Goal: Transaction & Acquisition: Obtain resource

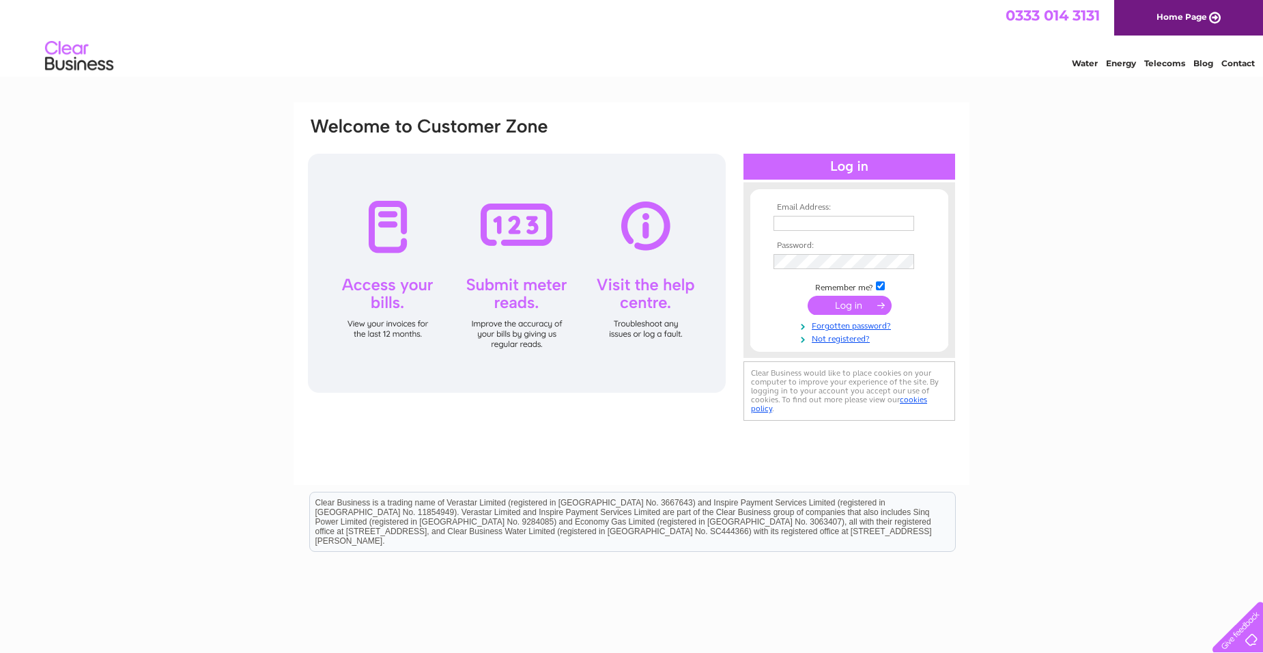
type input "unamccrae@hotmail.co.uk"
click at [873, 307] on input "submit" at bounding box center [850, 305] width 84 height 19
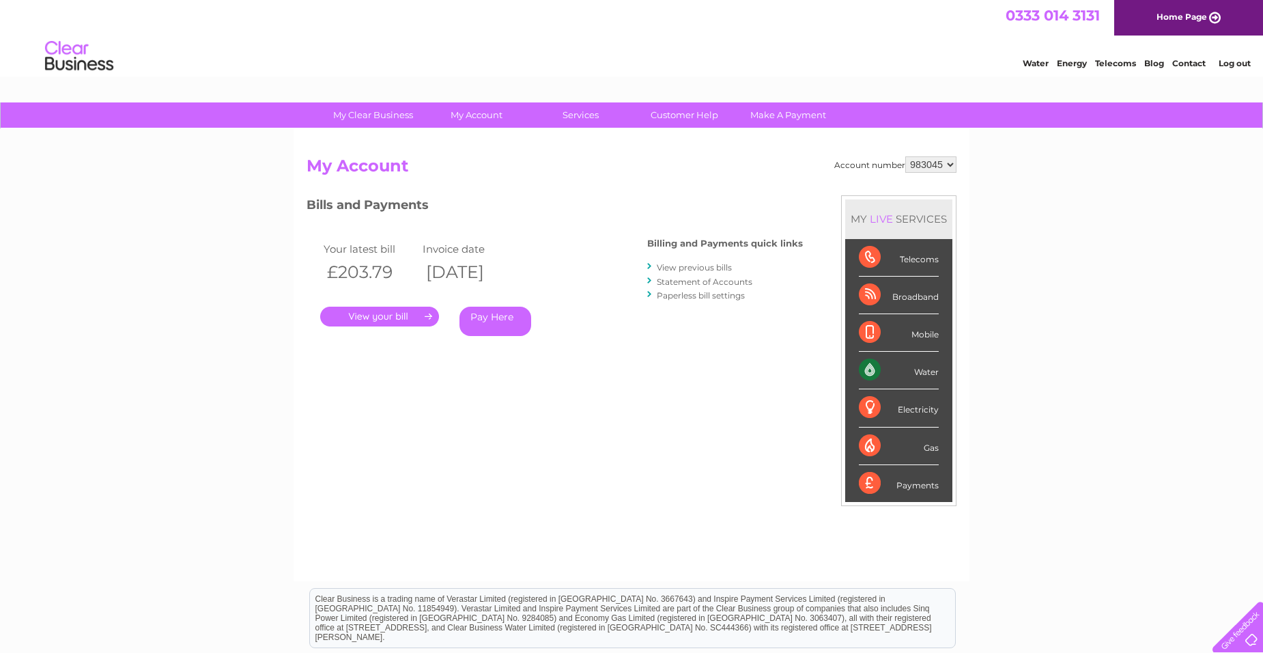
click at [406, 316] on link "." at bounding box center [379, 317] width 119 height 20
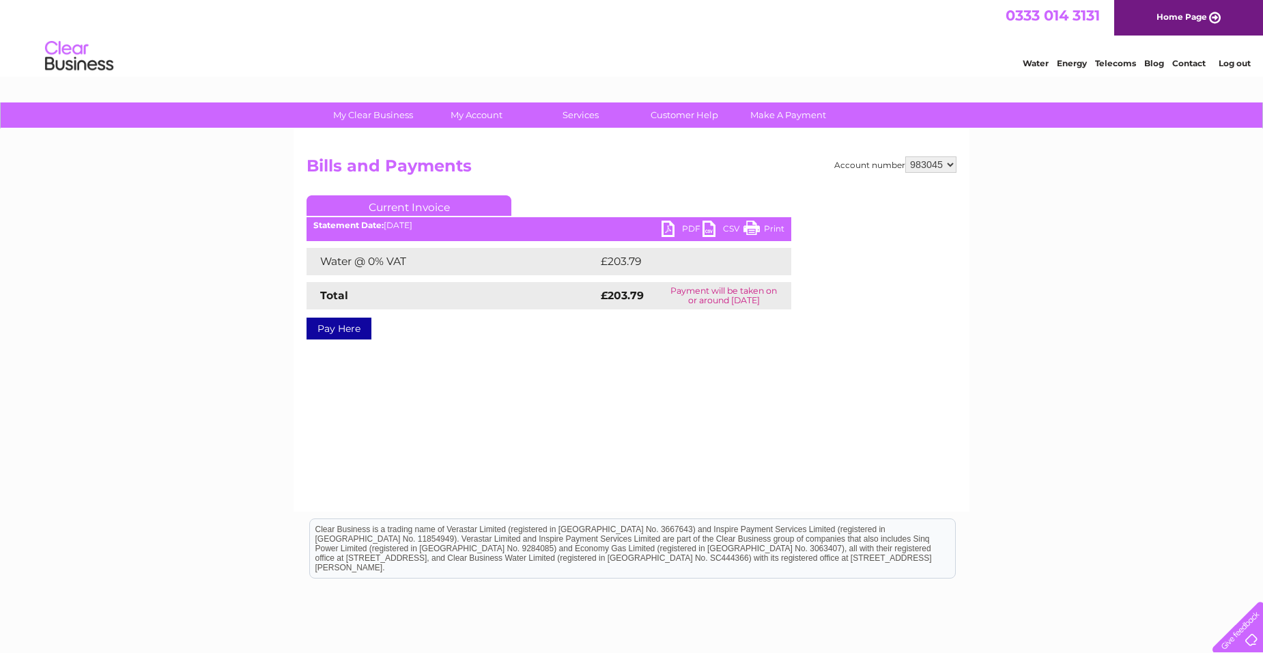
click at [669, 226] on link "PDF" at bounding box center [682, 231] width 41 height 20
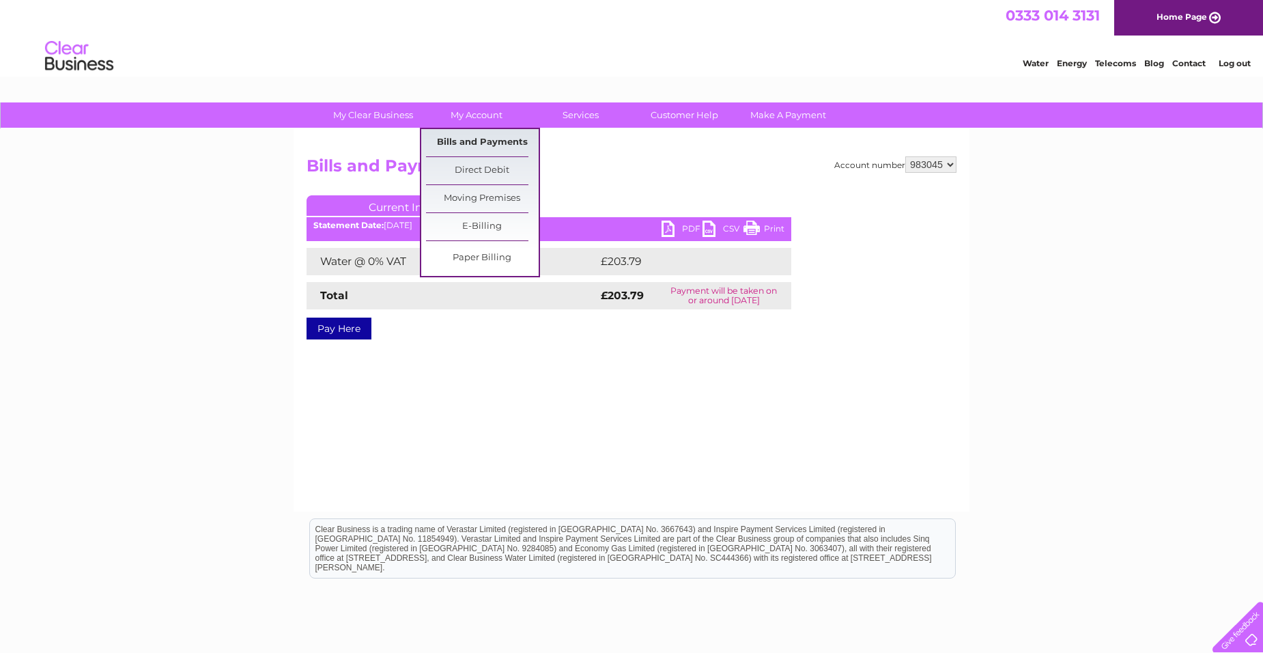
click at [480, 138] on link "Bills and Payments" at bounding box center [482, 142] width 113 height 27
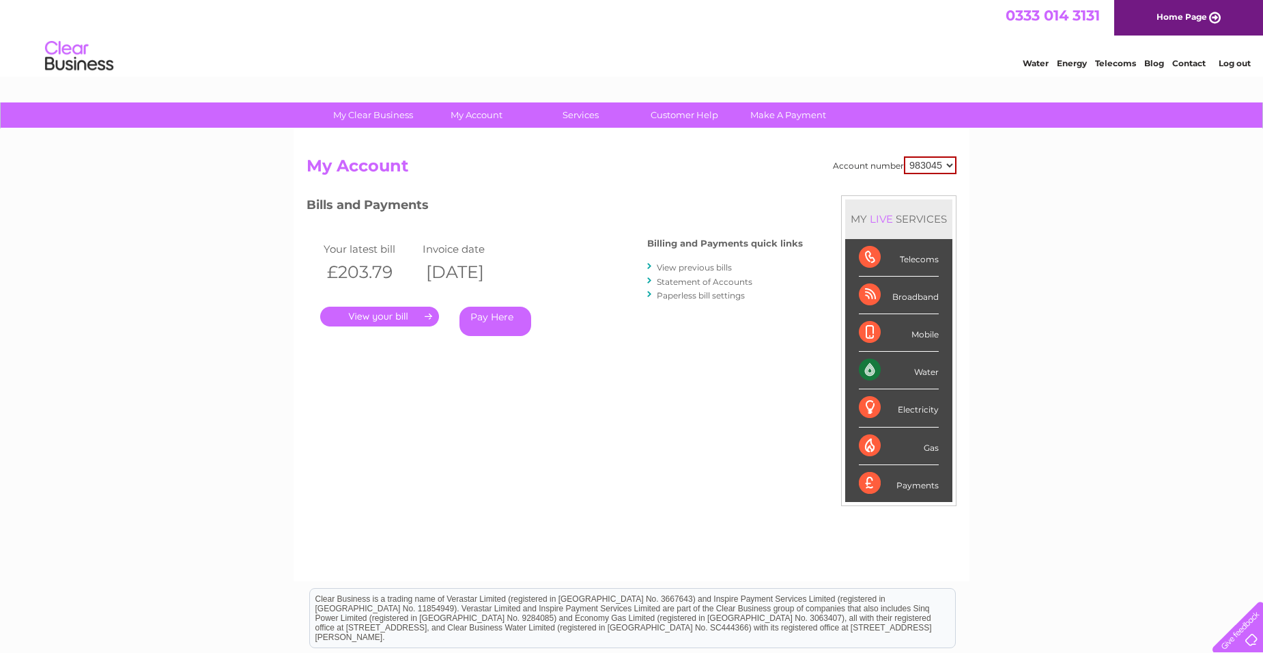
click at [725, 267] on link "View previous bills" at bounding box center [694, 267] width 75 height 10
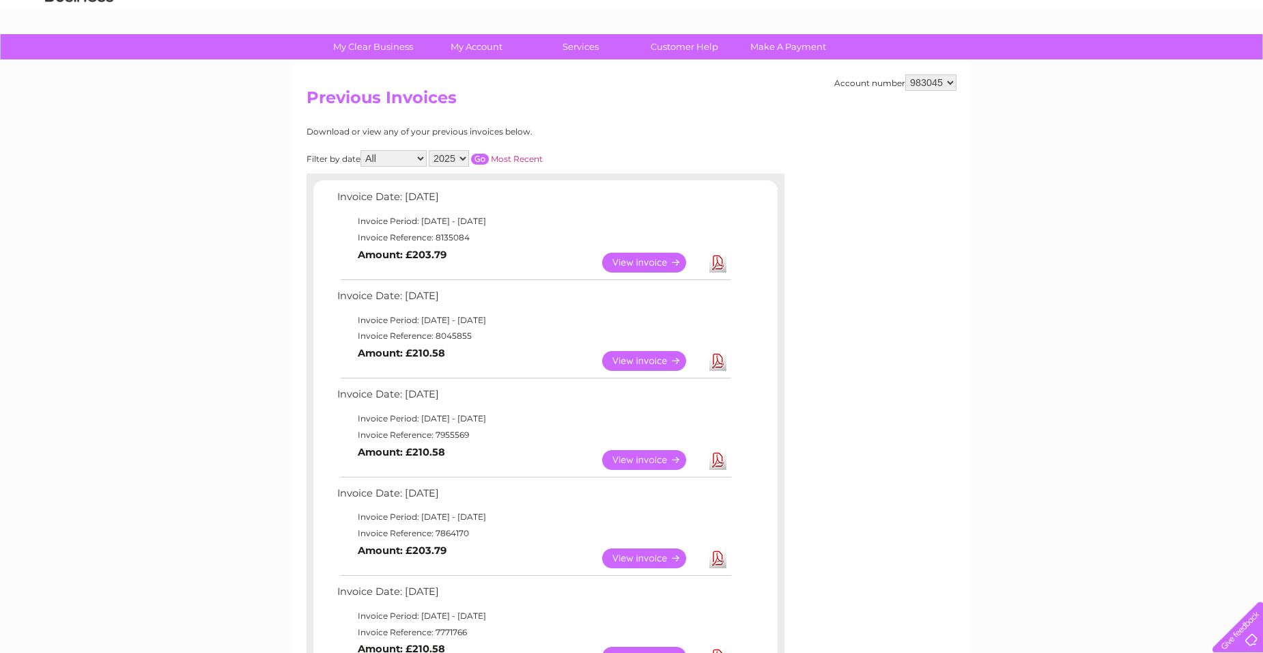
scroll to position [137, 0]
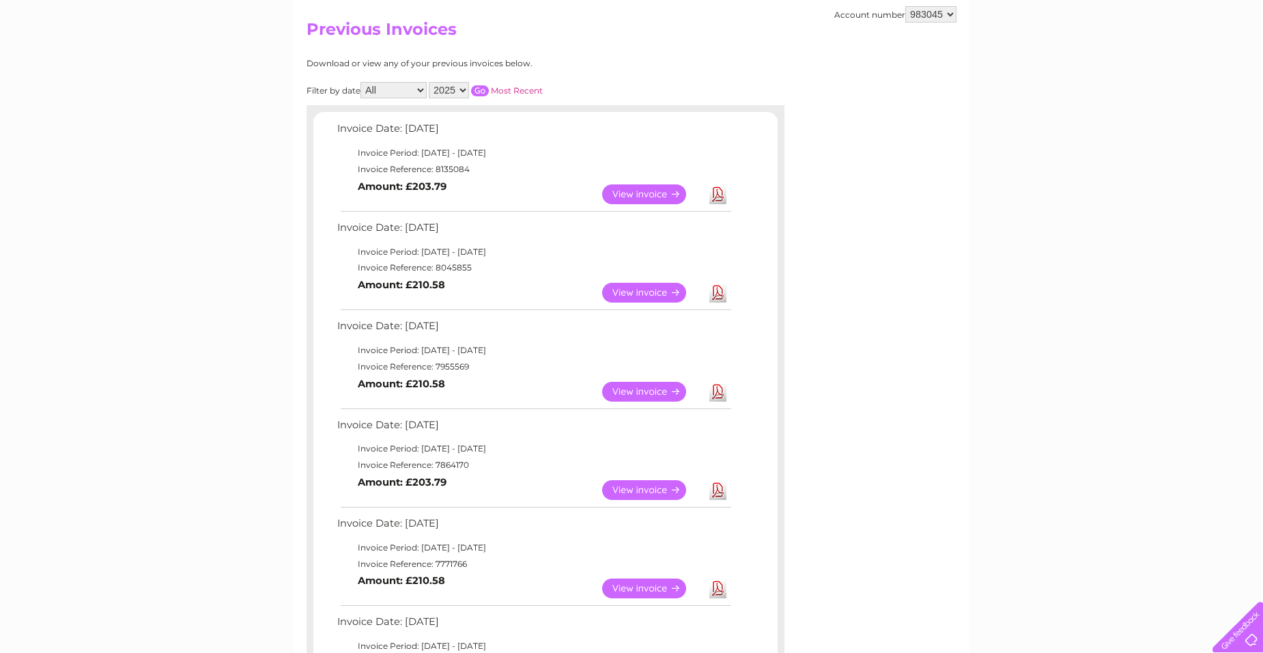
click at [716, 295] on link "Download" at bounding box center [718, 293] width 17 height 20
click at [719, 393] on link "Download" at bounding box center [718, 392] width 17 height 20
click at [718, 486] on link "Download" at bounding box center [718, 490] width 17 height 20
